Goal: Find specific page/section: Find specific page/section

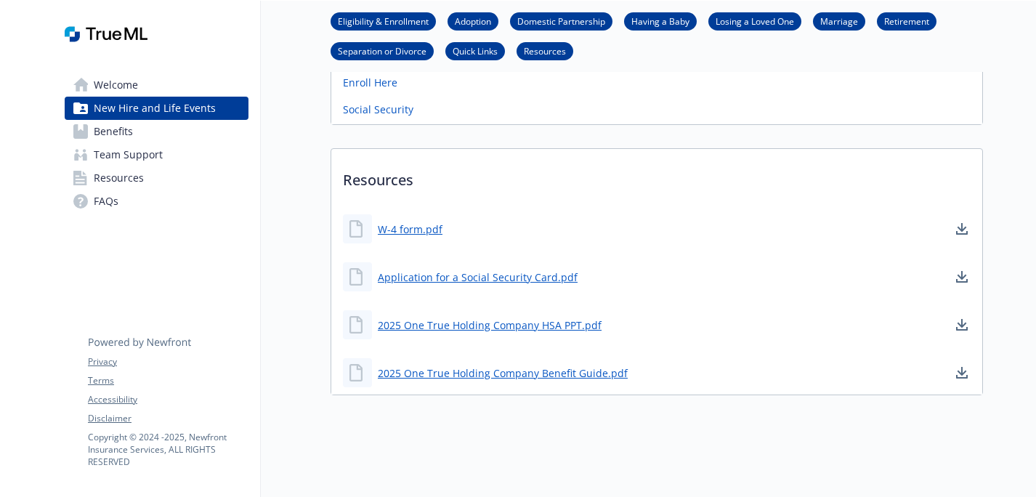
scroll to position [1549, 0]
